Goal: Task Accomplishment & Management: Use online tool/utility

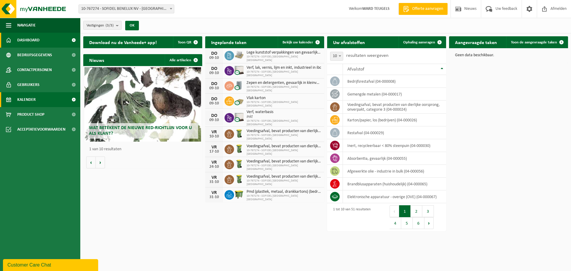
click at [19, 101] on span "Kalender" at bounding box center [26, 99] width 18 height 15
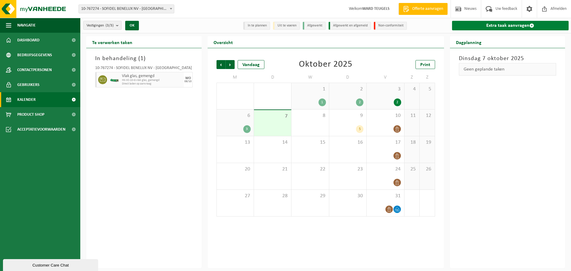
click at [487, 23] on link "Extra taak aanvragen" at bounding box center [510, 26] width 117 height 10
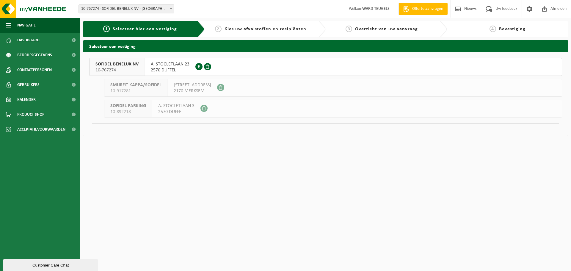
click at [113, 65] on span "SOFIDEL BENELUX NV" at bounding box center [116, 64] width 43 height 6
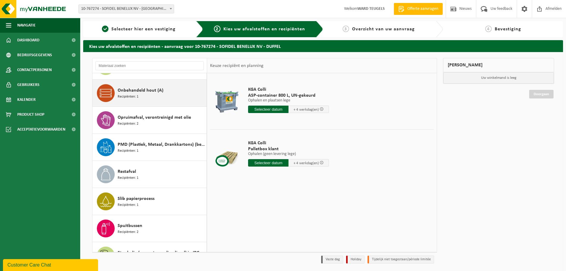
scroll to position [832, 0]
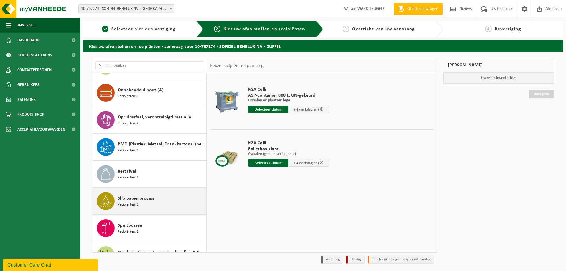
click at [137, 202] on span "Recipiënten: 1" at bounding box center [128, 205] width 21 height 6
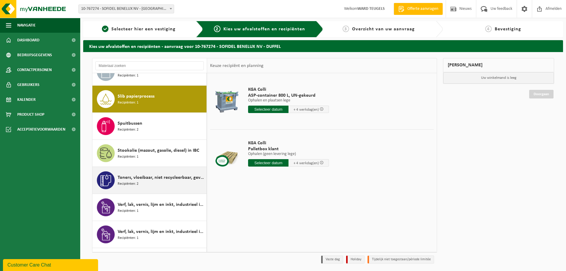
scroll to position [946, 0]
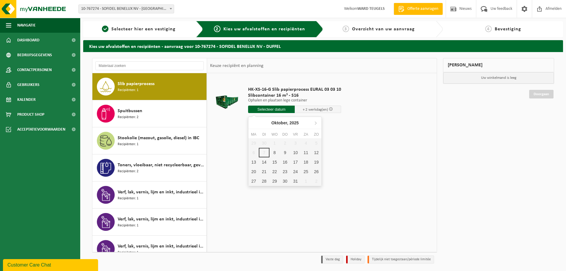
click at [267, 109] on input "text" at bounding box center [271, 108] width 47 height 7
click at [273, 153] on div "8" at bounding box center [275, 153] width 10 height 10
type input "Van 2025-10-08"
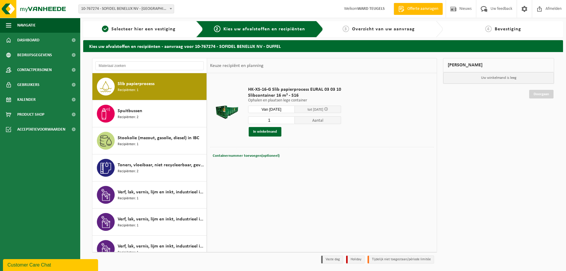
drag, startPoint x: 275, startPoint y: 122, endPoint x: 253, endPoint y: 121, distance: 21.7
click at [254, 121] on input "1" at bounding box center [271, 120] width 47 height 8
type input "2"
click at [276, 131] on button "In winkelmand" at bounding box center [265, 132] width 33 height 10
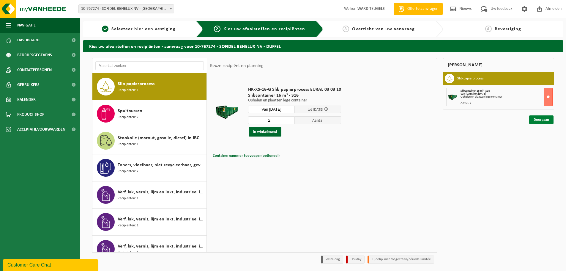
click at [538, 119] on link "Doorgaan" at bounding box center [541, 119] width 24 height 9
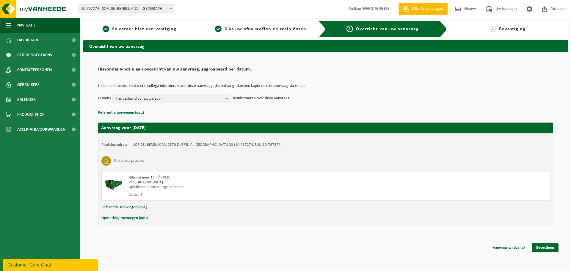
click at [122, 220] on button "Opmerking toevoegen (opt.)" at bounding box center [124, 218] width 46 height 8
click at [135, 220] on input "text" at bounding box center [336, 218] width 413 height 9
type input "graag eerste werk aub"
click at [540, 246] on link "Bevestigen" at bounding box center [544, 248] width 27 height 9
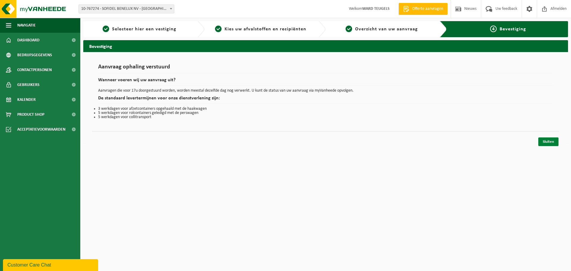
click at [546, 144] on link "Sluiten" at bounding box center [548, 141] width 20 height 9
